Goal: Transaction & Acquisition: Register for event/course

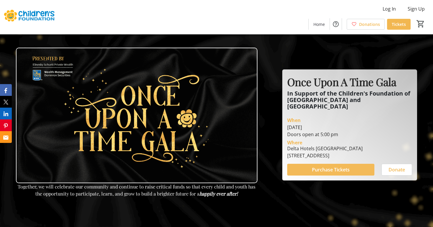
click at [312, 166] on span "Purchase Tickets" at bounding box center [331, 169] width 38 height 7
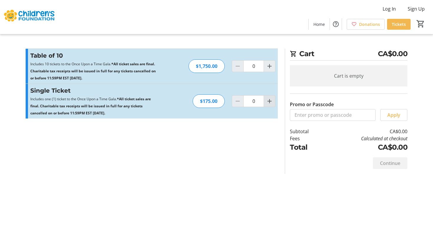
click at [271, 101] on mat-icon "Increment by one" at bounding box center [269, 101] width 7 height 7
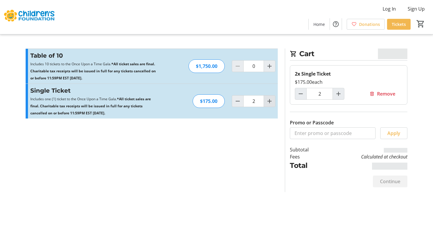
click at [271, 101] on mat-icon "Increment by one" at bounding box center [269, 101] width 7 height 7
type input "3"
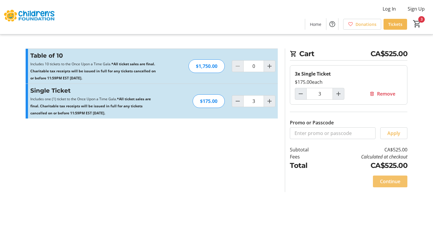
click at [393, 185] on span "Continue" at bounding box center [390, 181] width 20 height 7
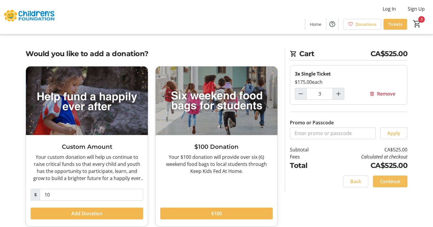
click at [396, 179] on span "Continue" at bounding box center [390, 181] width 20 height 7
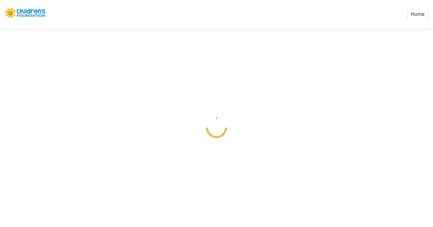
select select
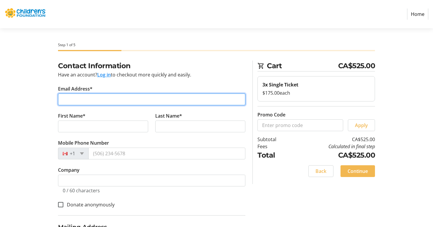
click at [83, 101] on input "Email Address*" at bounding box center [151, 100] width 187 height 12
click at [97, 103] on input "[EMAIL_ADDRESS][DOMAIN_NAME]" at bounding box center [151, 100] width 187 height 12
click at [97, 101] on input "[EMAIL_ADDRESS][DOMAIN_NAME]" at bounding box center [151, 100] width 187 height 12
type input "[EMAIL_ADDRESS][DOMAIN_NAME]"
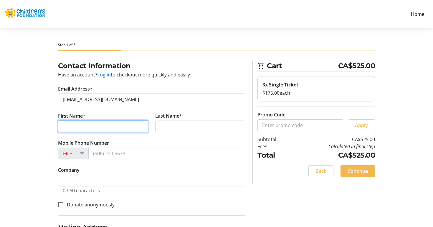
click at [98, 127] on input "First Name*" at bounding box center [103, 127] width 90 height 12
type input "[GEOGRAPHIC_DATA]"
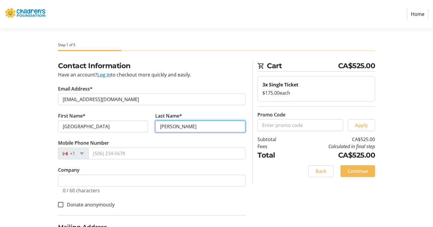
type input "[PERSON_NAME]"
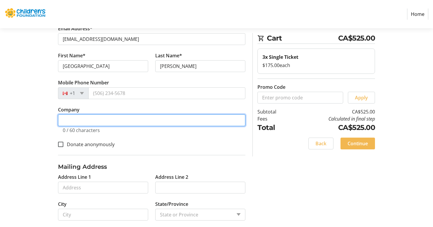
scroll to position [63, 0]
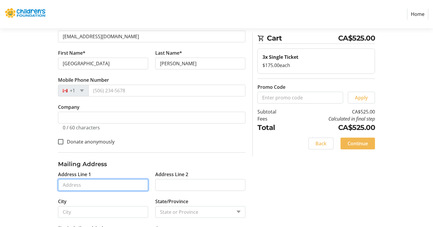
click at [85, 190] on input "Address Line 1" at bounding box center [103, 185] width 90 height 12
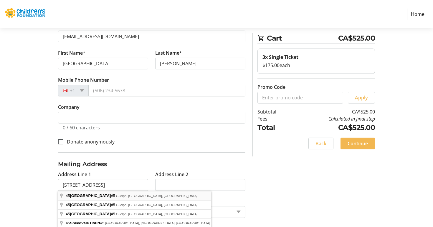
type input "[STREET_ADDRESS]"
type input "Guelph"
select select
type input "N1H 1J2"
select select "CA"
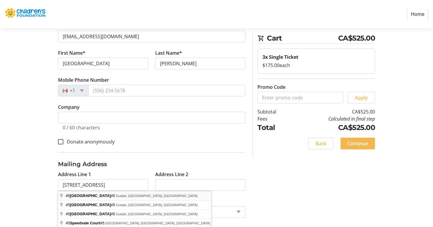
select select "ON"
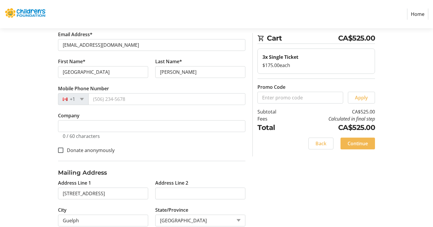
scroll to position [0, 0]
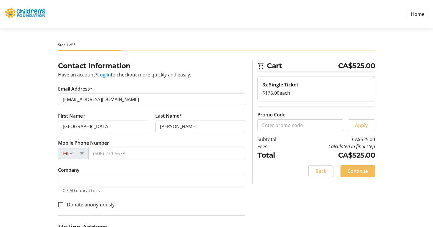
click at [361, 171] on span "Continue" at bounding box center [357, 171] width 20 height 7
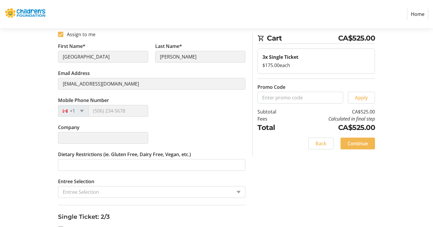
scroll to position [105, 0]
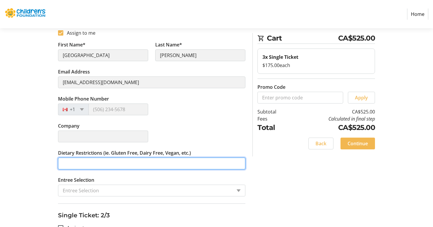
click at [98, 166] on input "Dietary Restrictions (ie. Gluten Free, Dairy Free, Vegan, etc.)" at bounding box center [151, 164] width 187 height 12
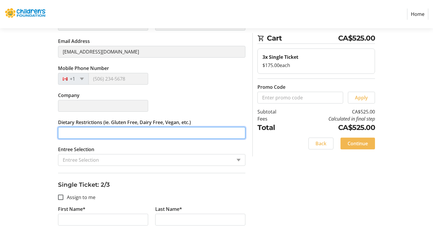
scroll to position [136, 0]
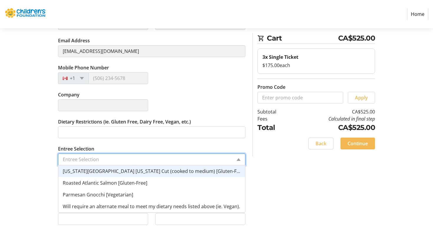
click at [101, 160] on input "Entree Selection" at bounding box center [147, 159] width 169 height 7
